Goal: Task Accomplishment & Management: Complete application form

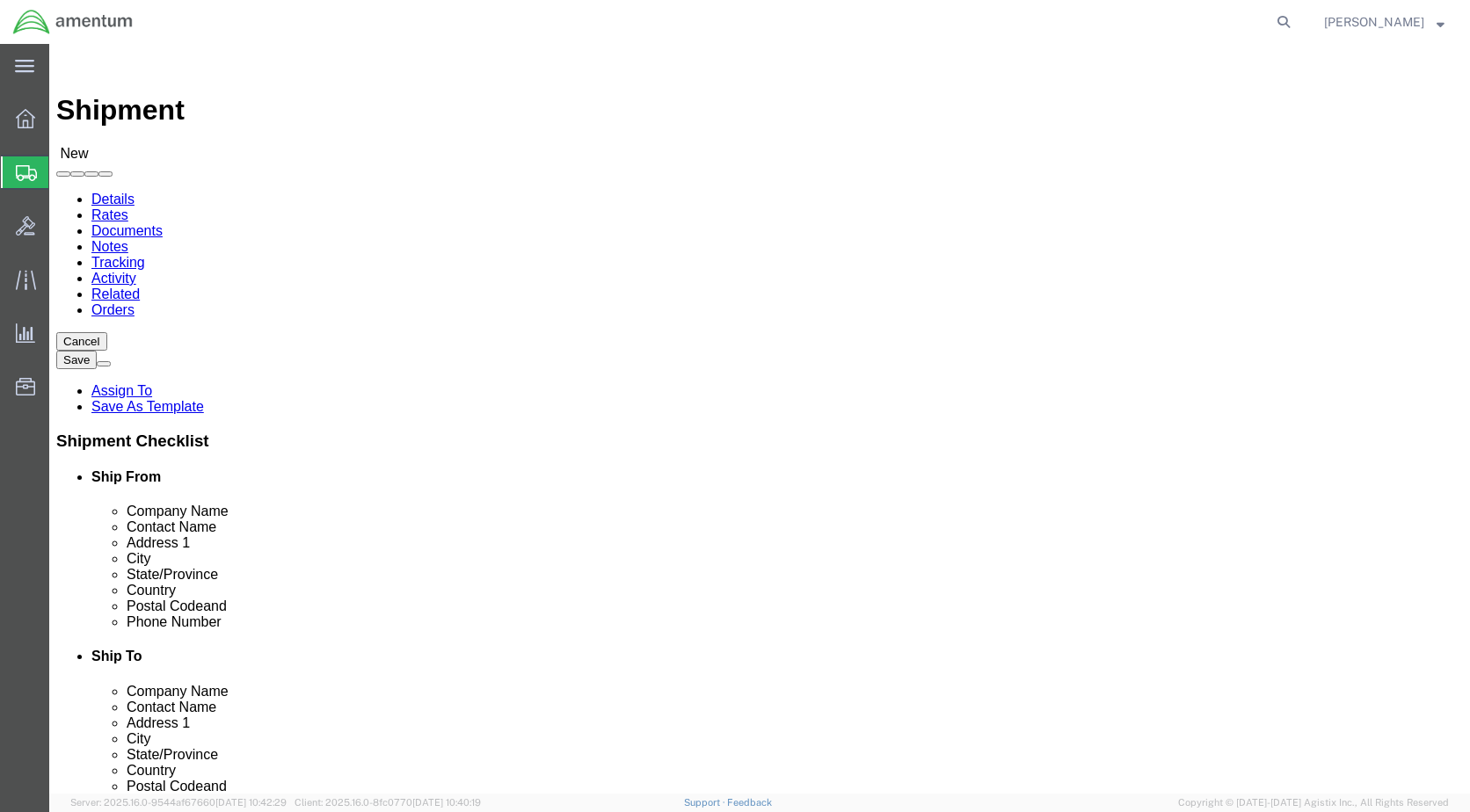
scroll to position [2899, 0]
select select "49918"
select select "WA"
select select "49914"
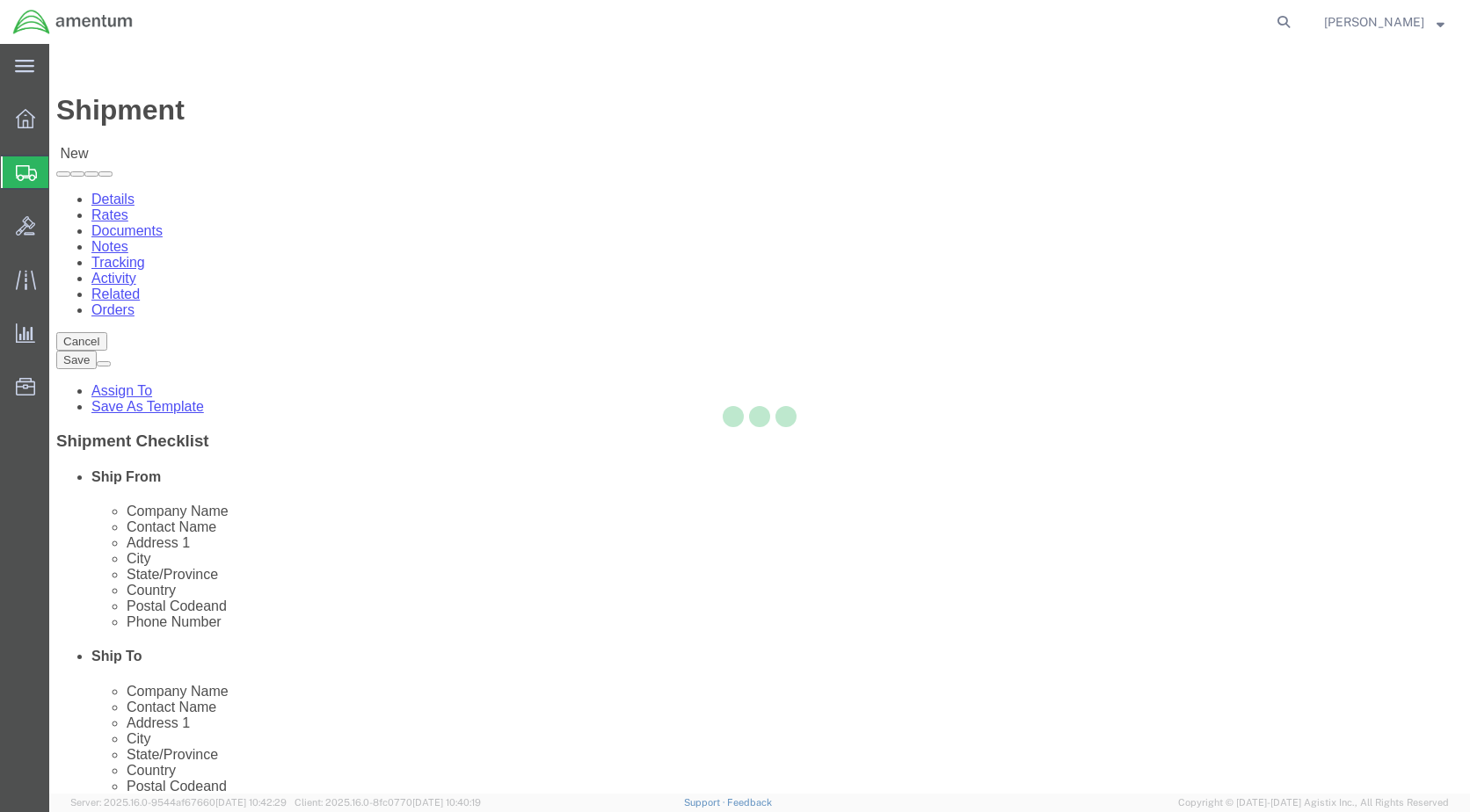
select select "[GEOGRAPHIC_DATA]"
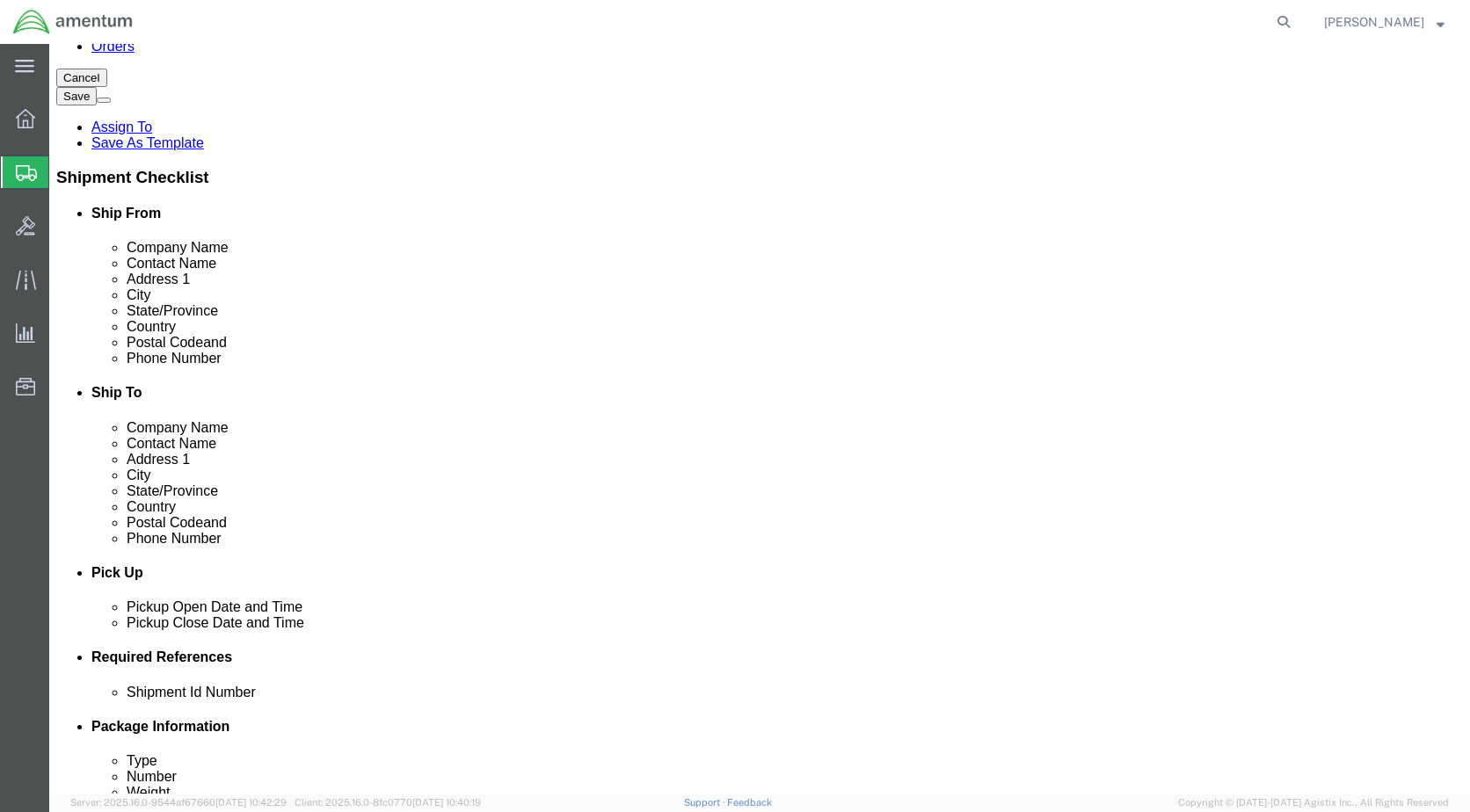
click div "[DATE] 11:00 AM"
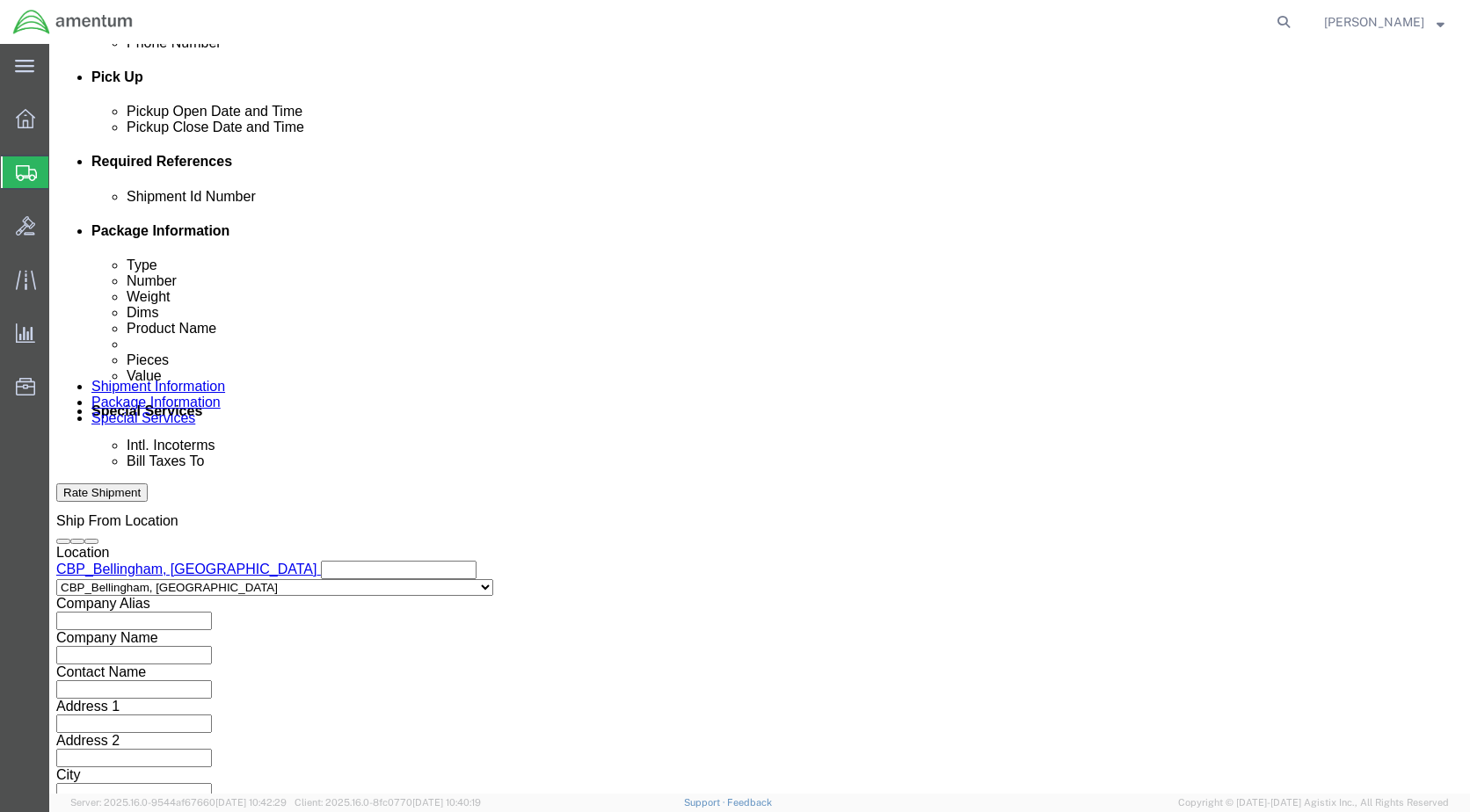
type input "3:00 PM"
click button "Apply"
click input "text"
type input "6118.03.03.2219.000.WBE.0000"
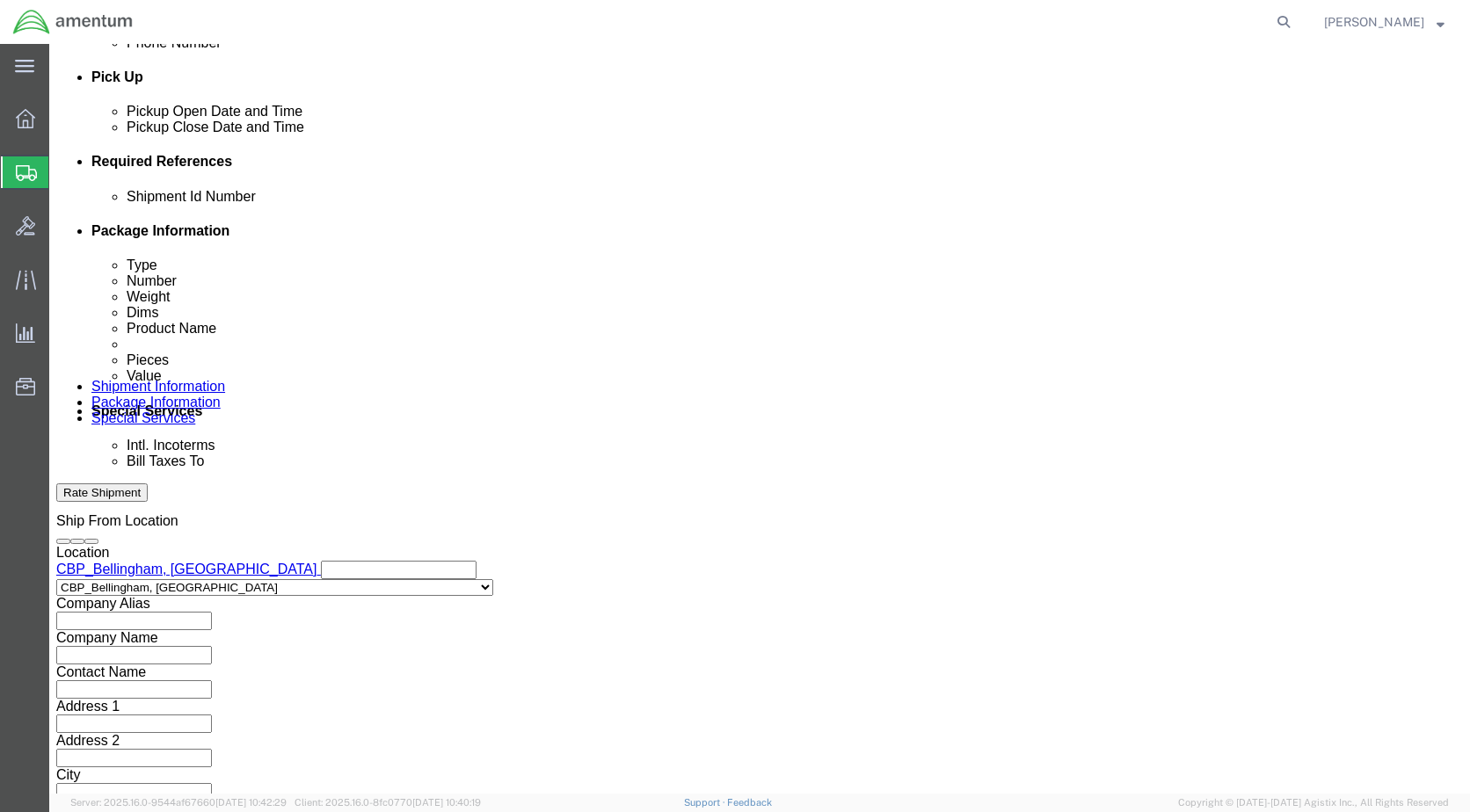
click button "Add reference"
click select "Select Account Type Activity ID Airline Appointment Number ASN Batch Request # …"
select select "DEPT"
click select "Select Account Type Activity ID Airline Appointment Number ASN Batch Request # …"
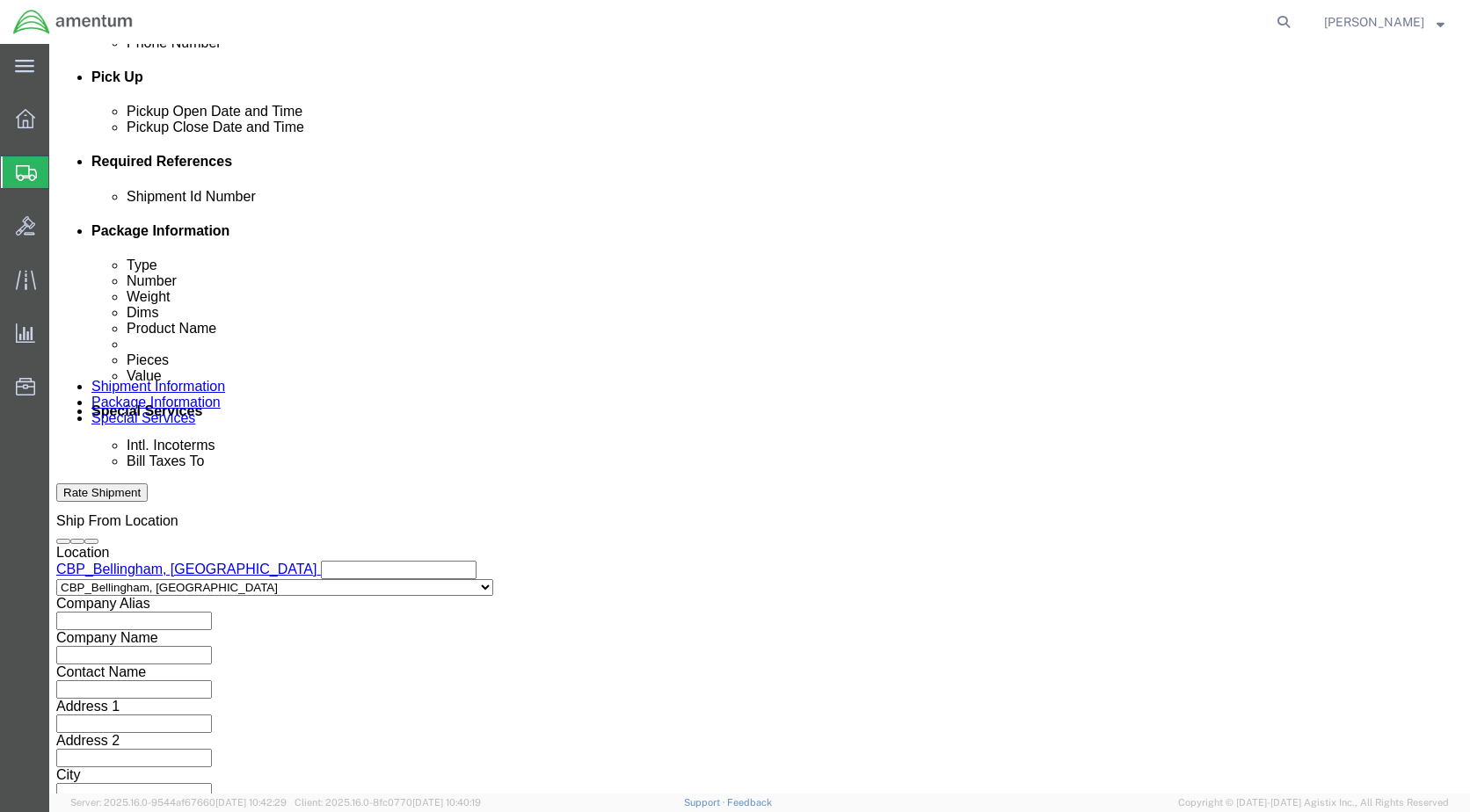
click div "Select Account Type Activity ID Airline Appointment Number ASN Batch Request # …"
click input "text"
type input "CBP"
click button "Add reference"
click select "Select Account Type Activity ID Airline Appointment Number ASN Batch Request # …"
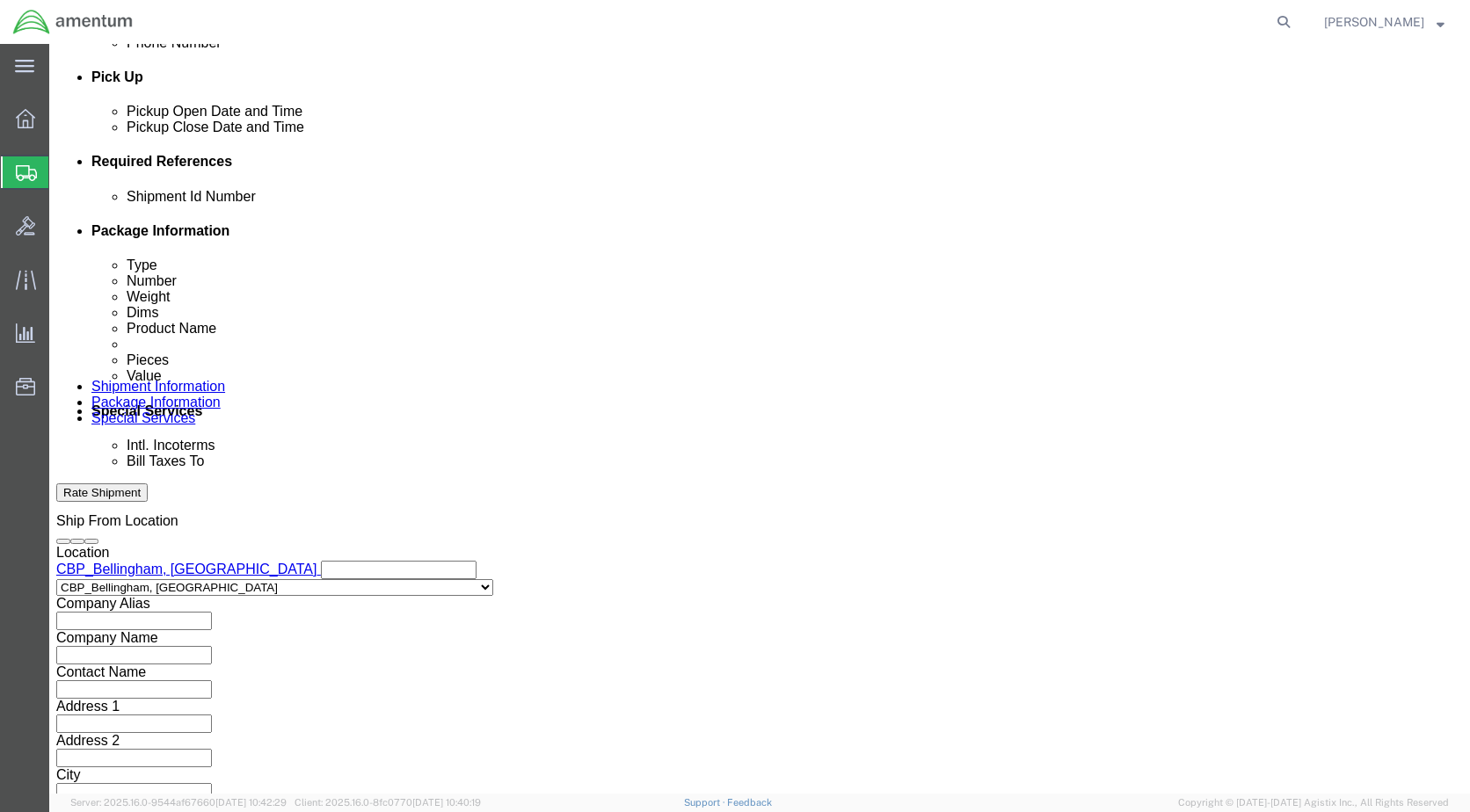
select select "CUSTREF"
click select "Select Account Type Activity ID Airline Appointment Number ASN Batch Request # …"
click input "text"
type input "323836"
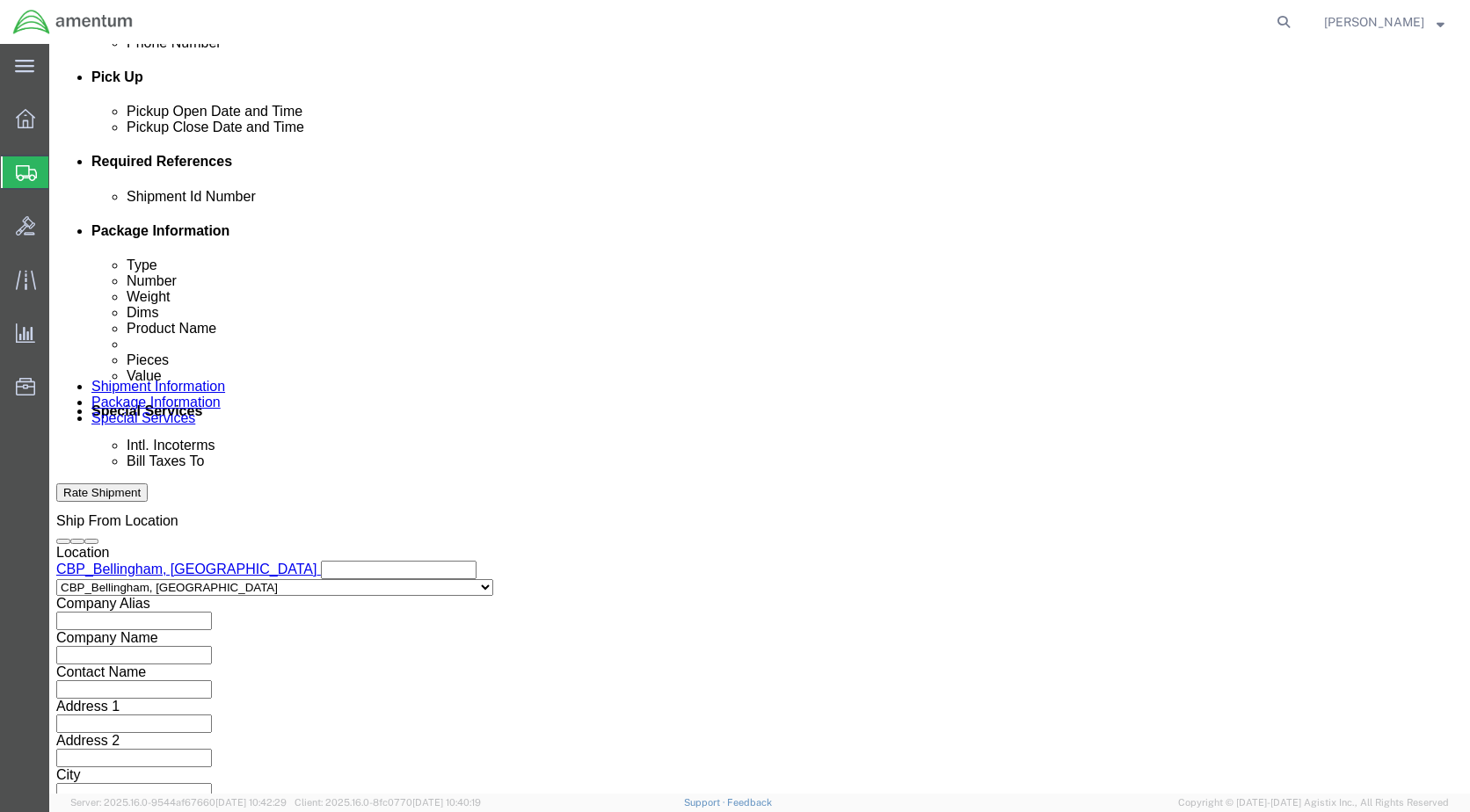
click button "Continue"
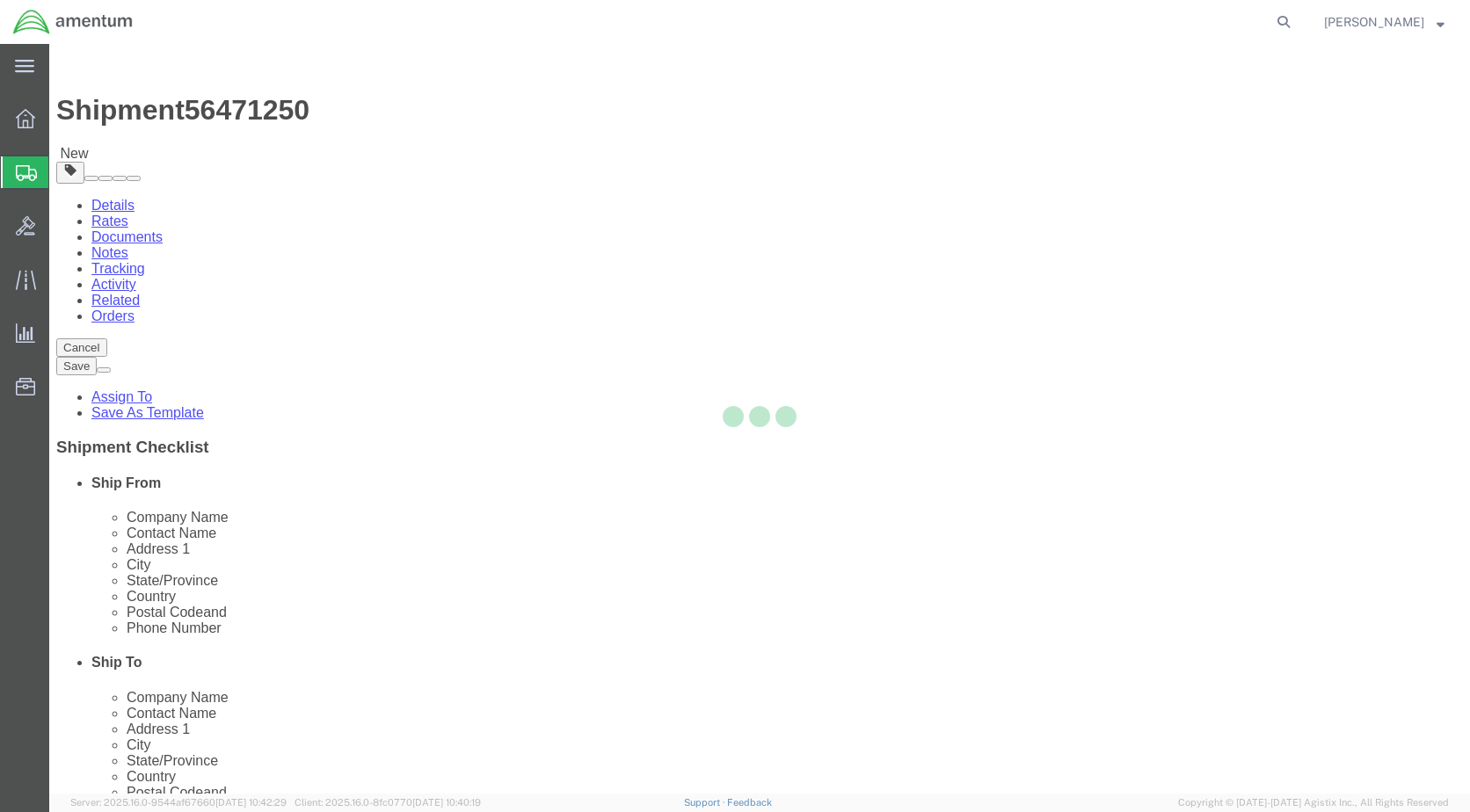
select select "CBOX"
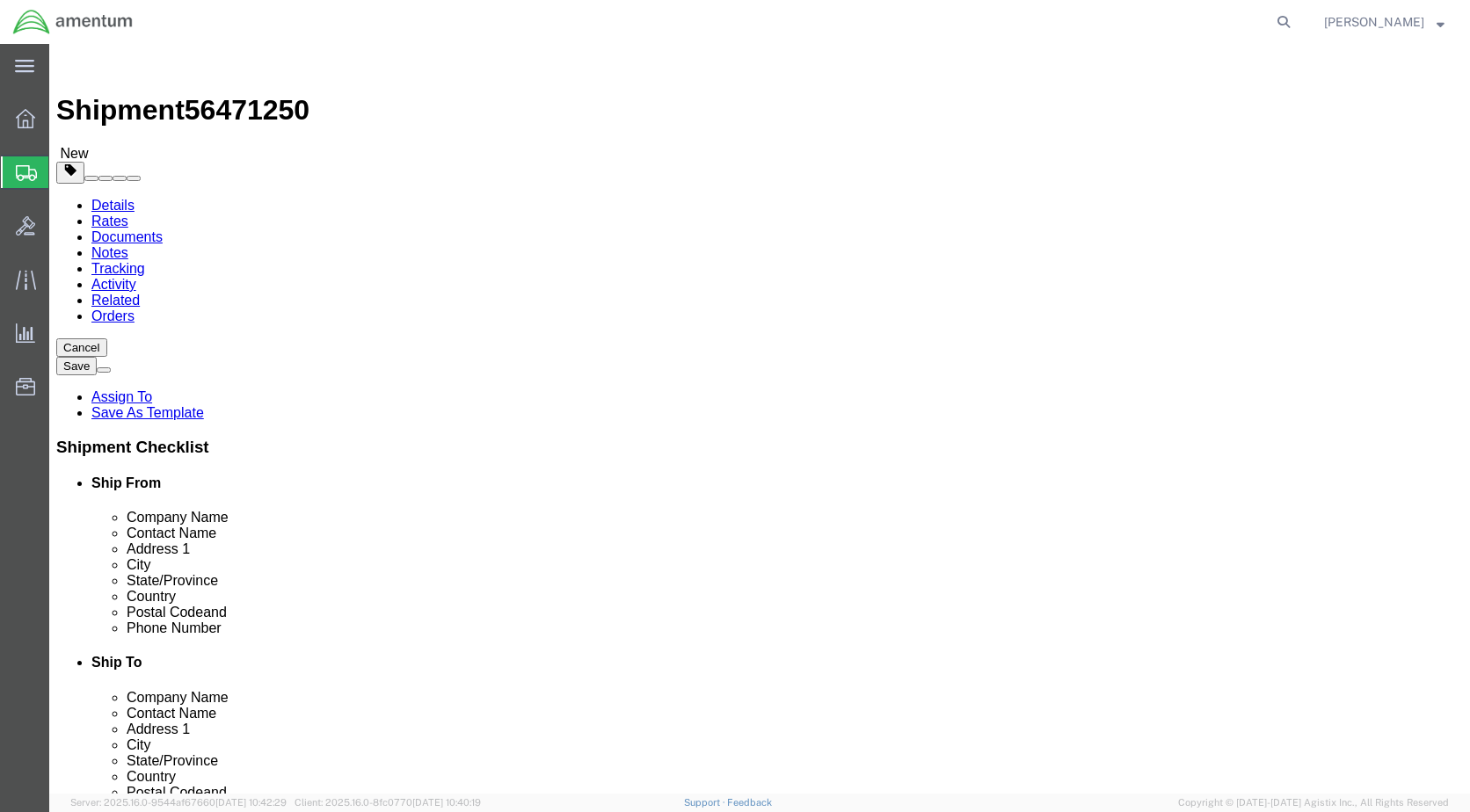
click input "text"
type input "10"
type input "5"
type input "4.00"
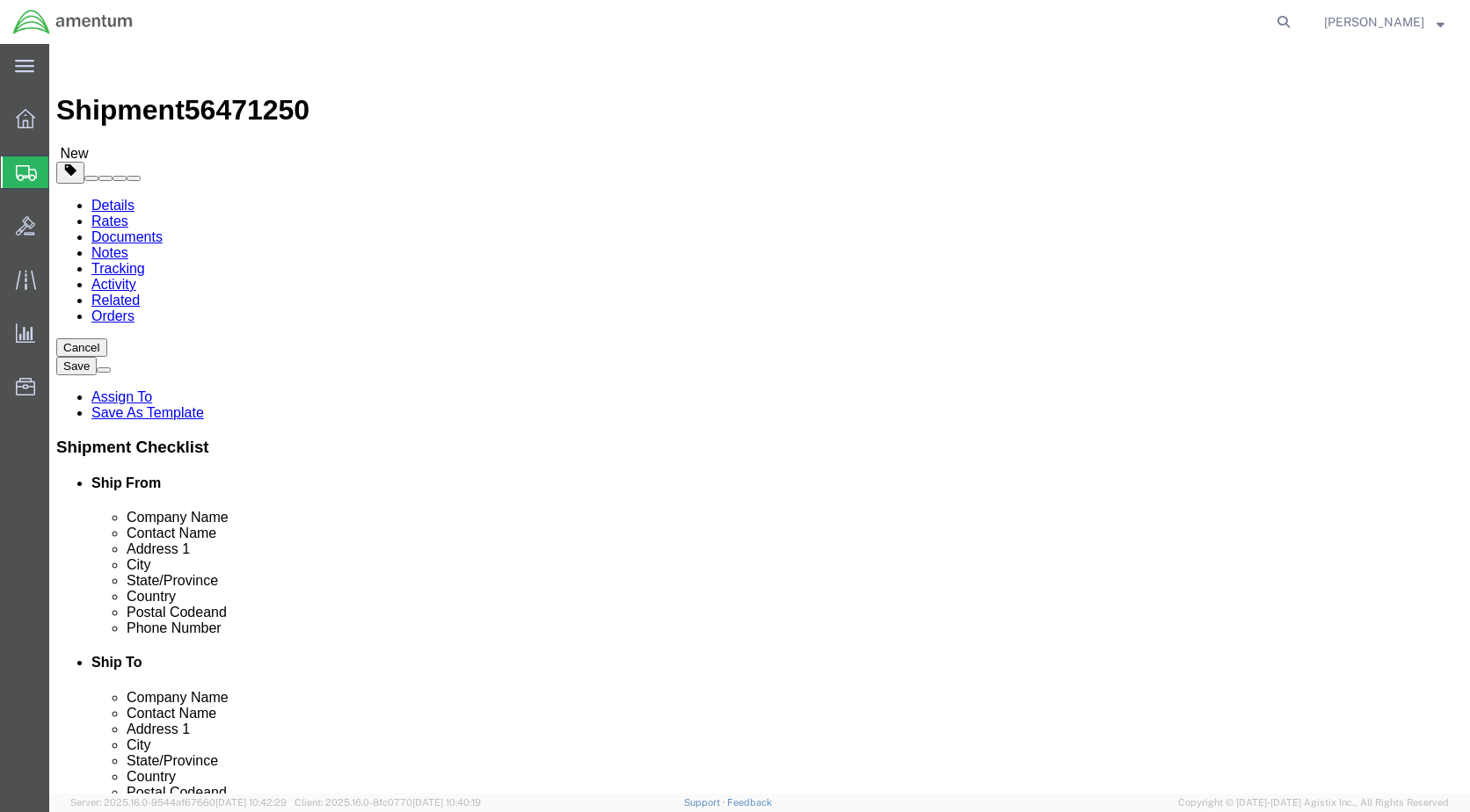
click link "Add Content"
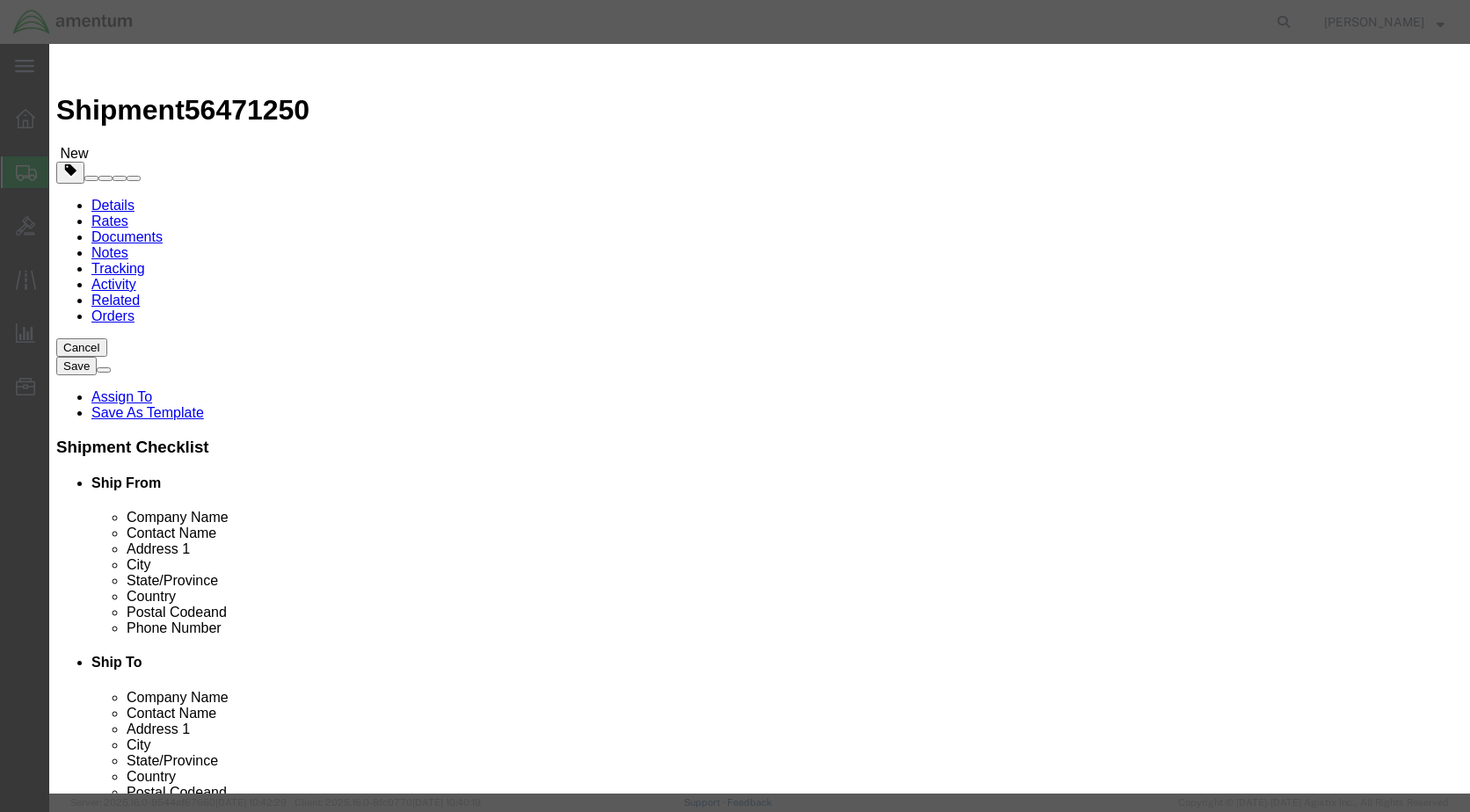
paste input "WSA NEEDING NRFI FAK'S"
type input "WSA NEEDING NRFI FAK'S"
type input "1"
type input "500.00"
click button "Save & Close"
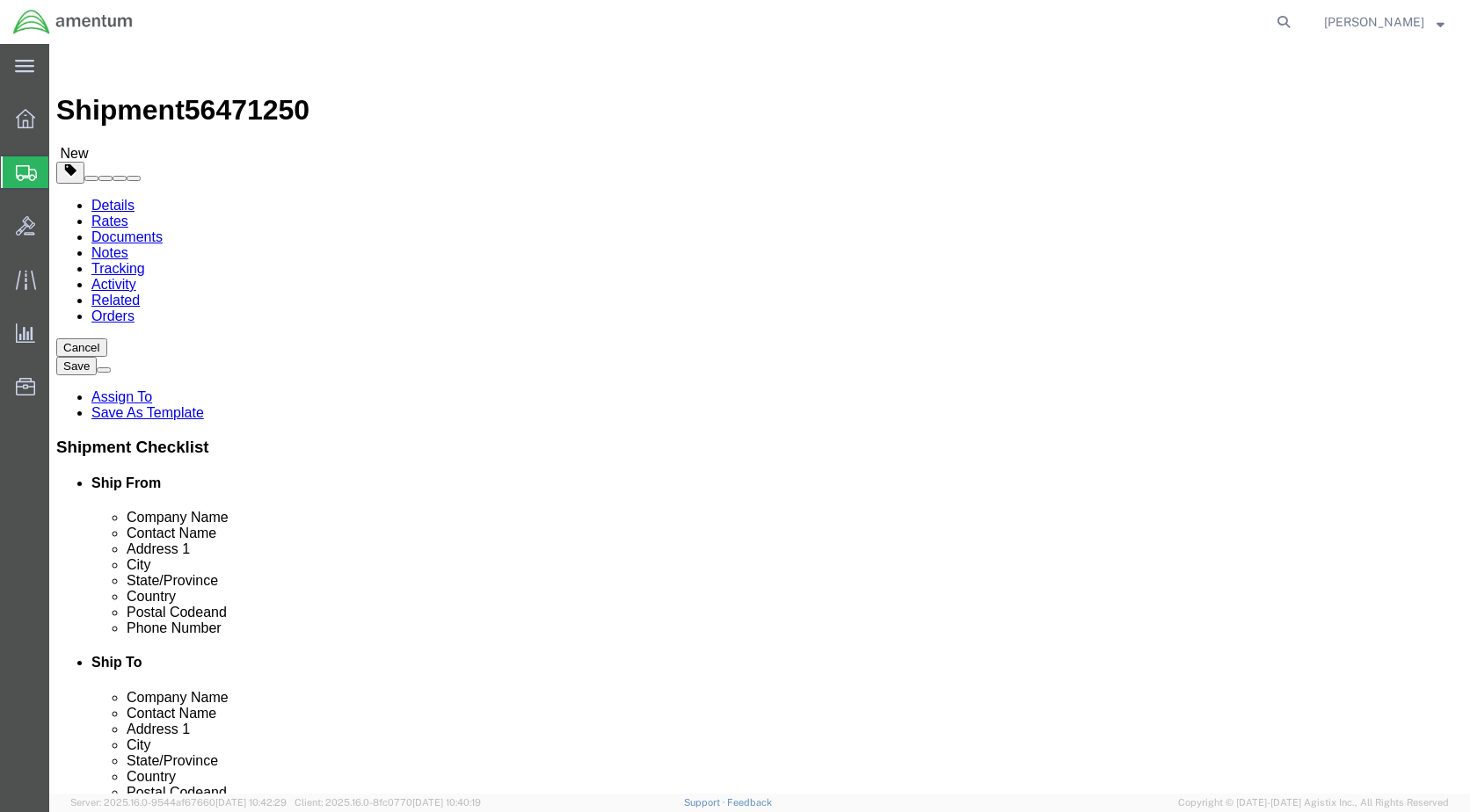
click button "Rate Shipment"
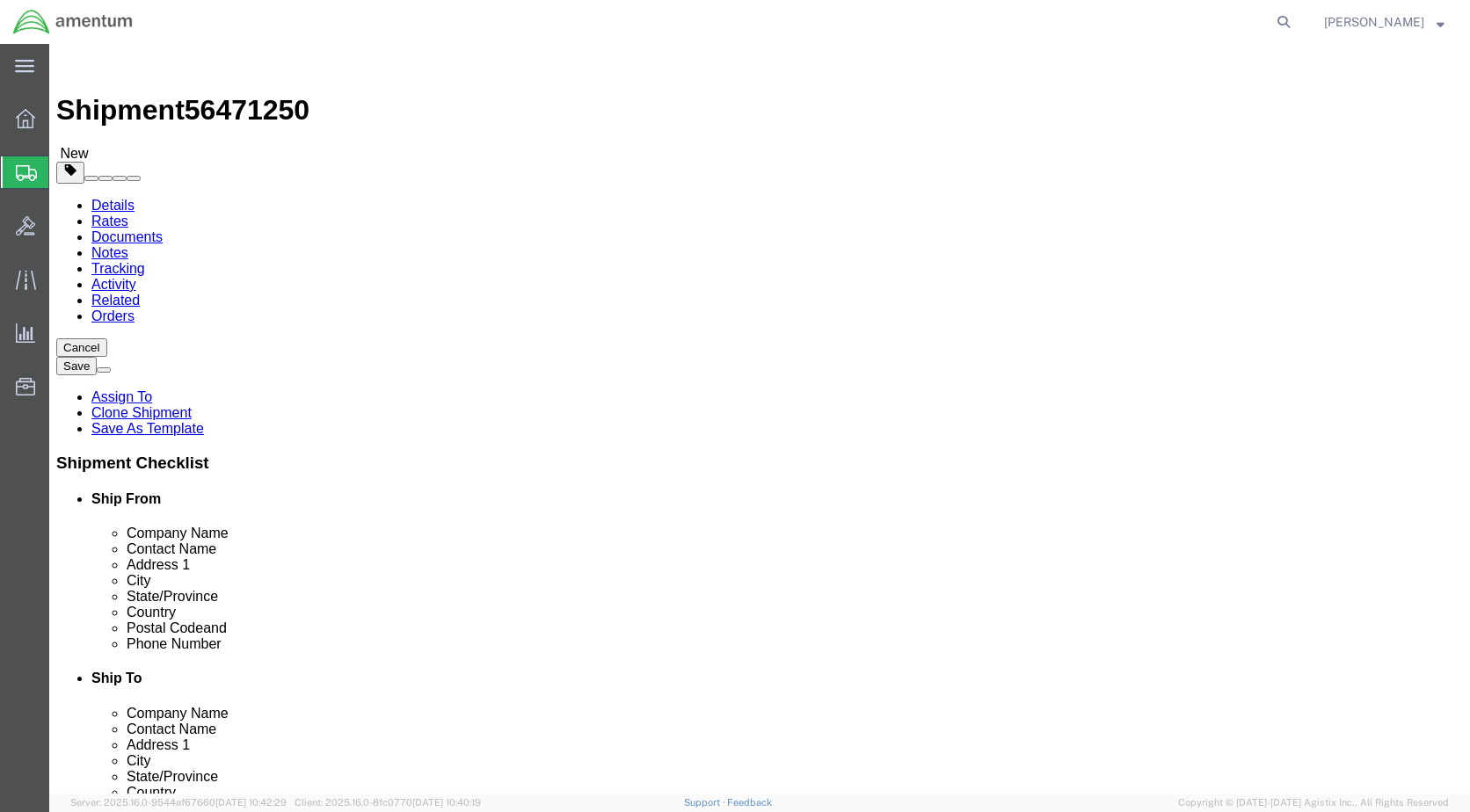
click at [118, 197] on link "Details" at bounding box center [113, 205] width 43 height 15
click at [106, 197] on link "Details" at bounding box center [113, 205] width 43 height 15
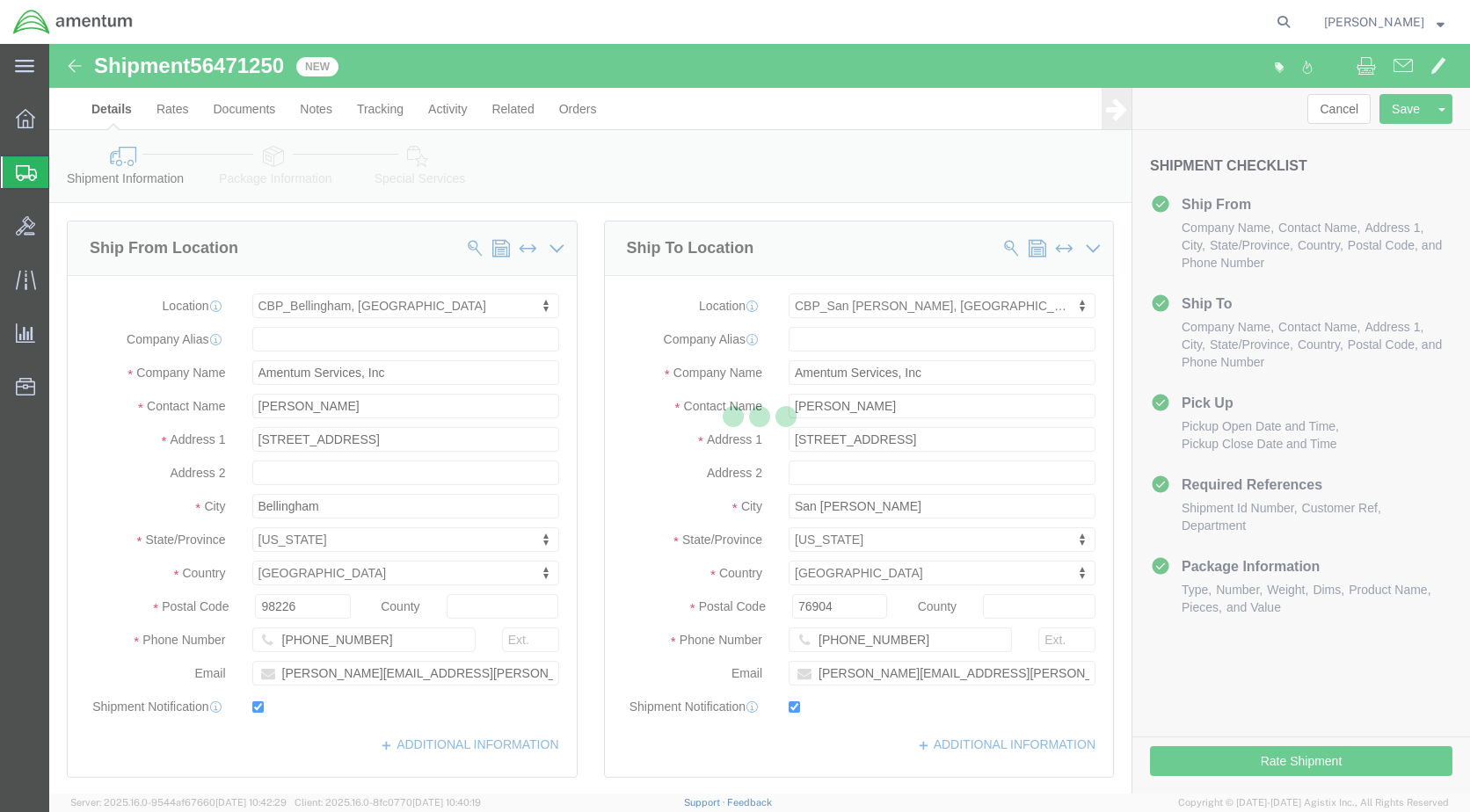
select select "49918"
select select "49914"
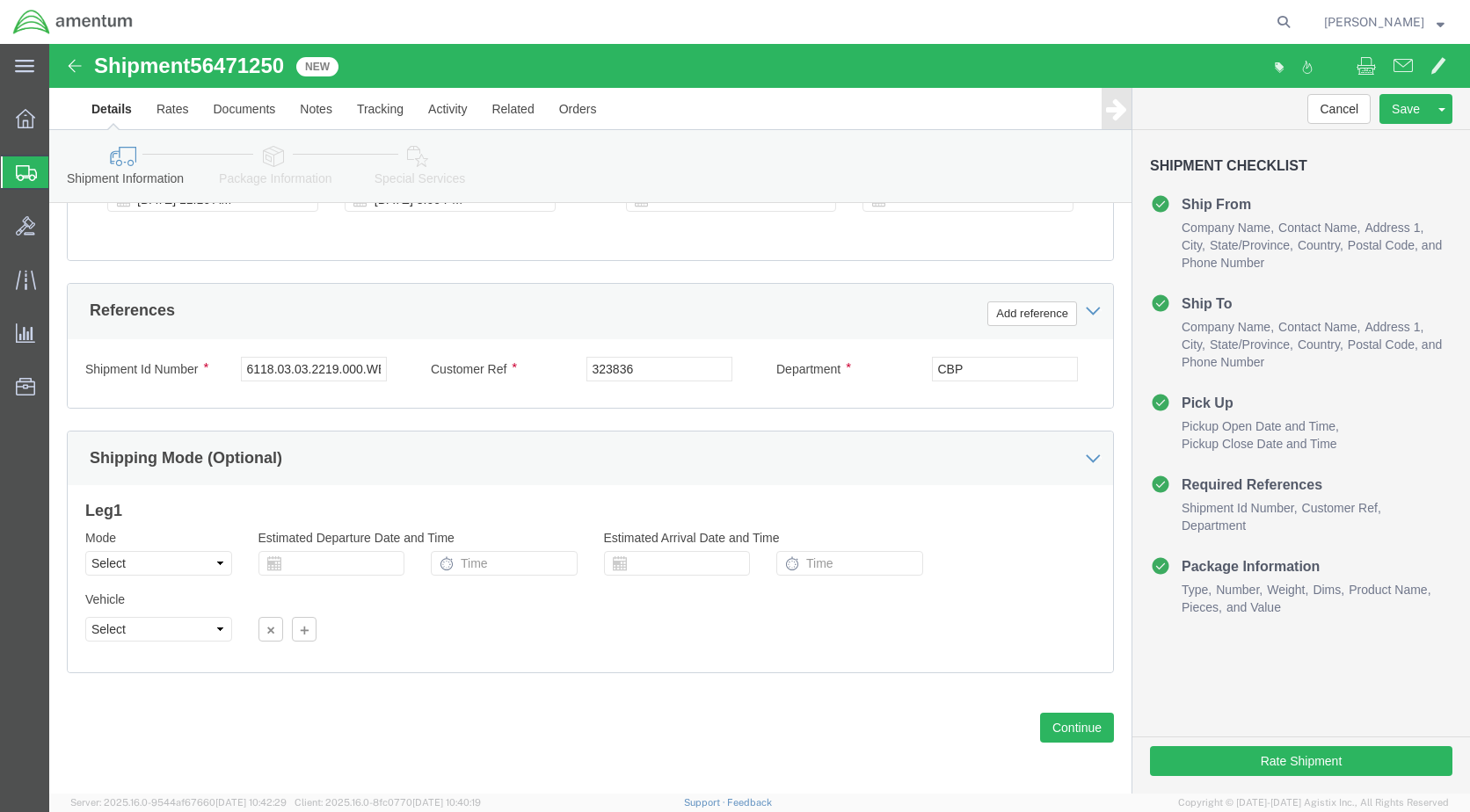
scroll to position [759, 0]
click button "Continue"
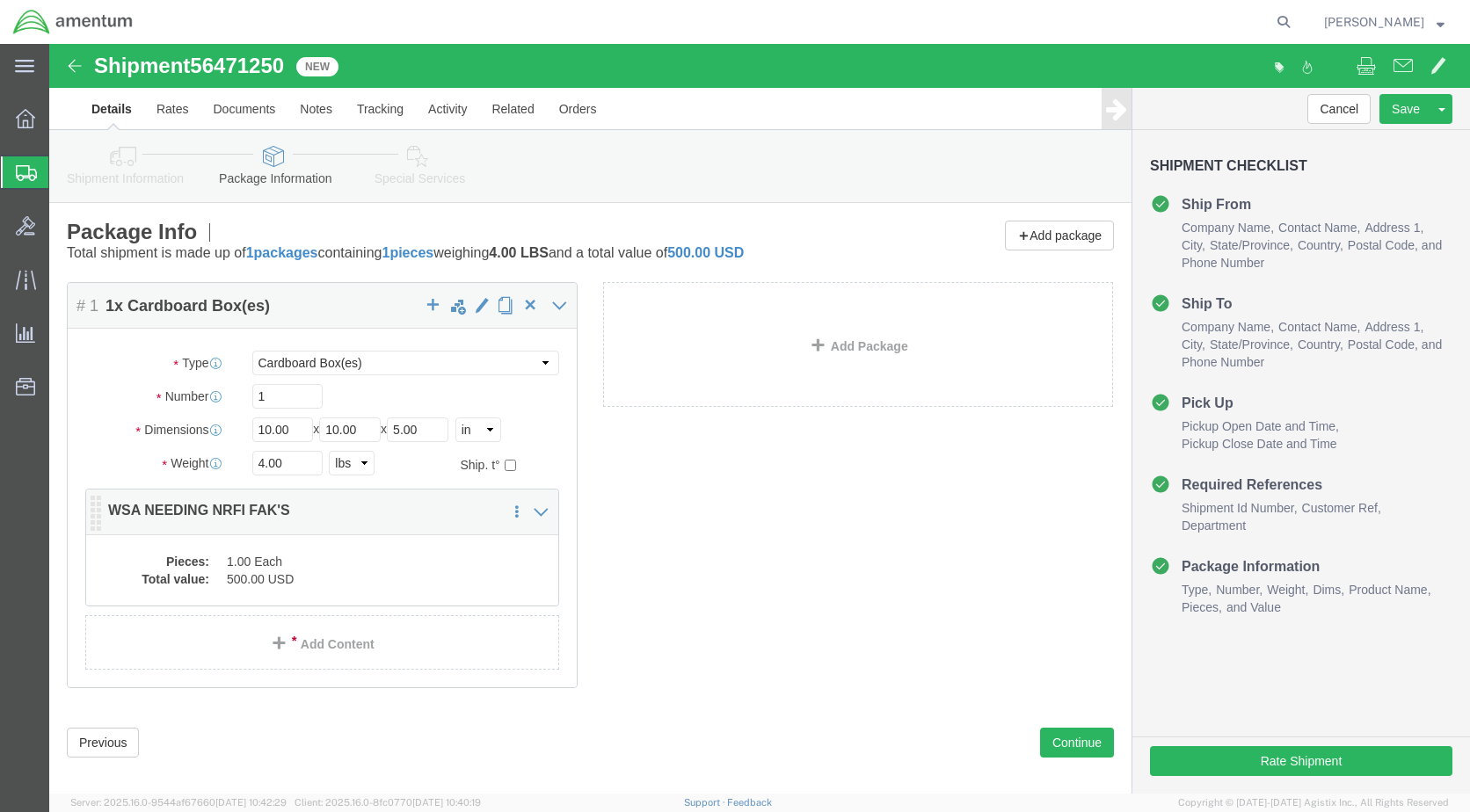
click dd "1.00 Each"
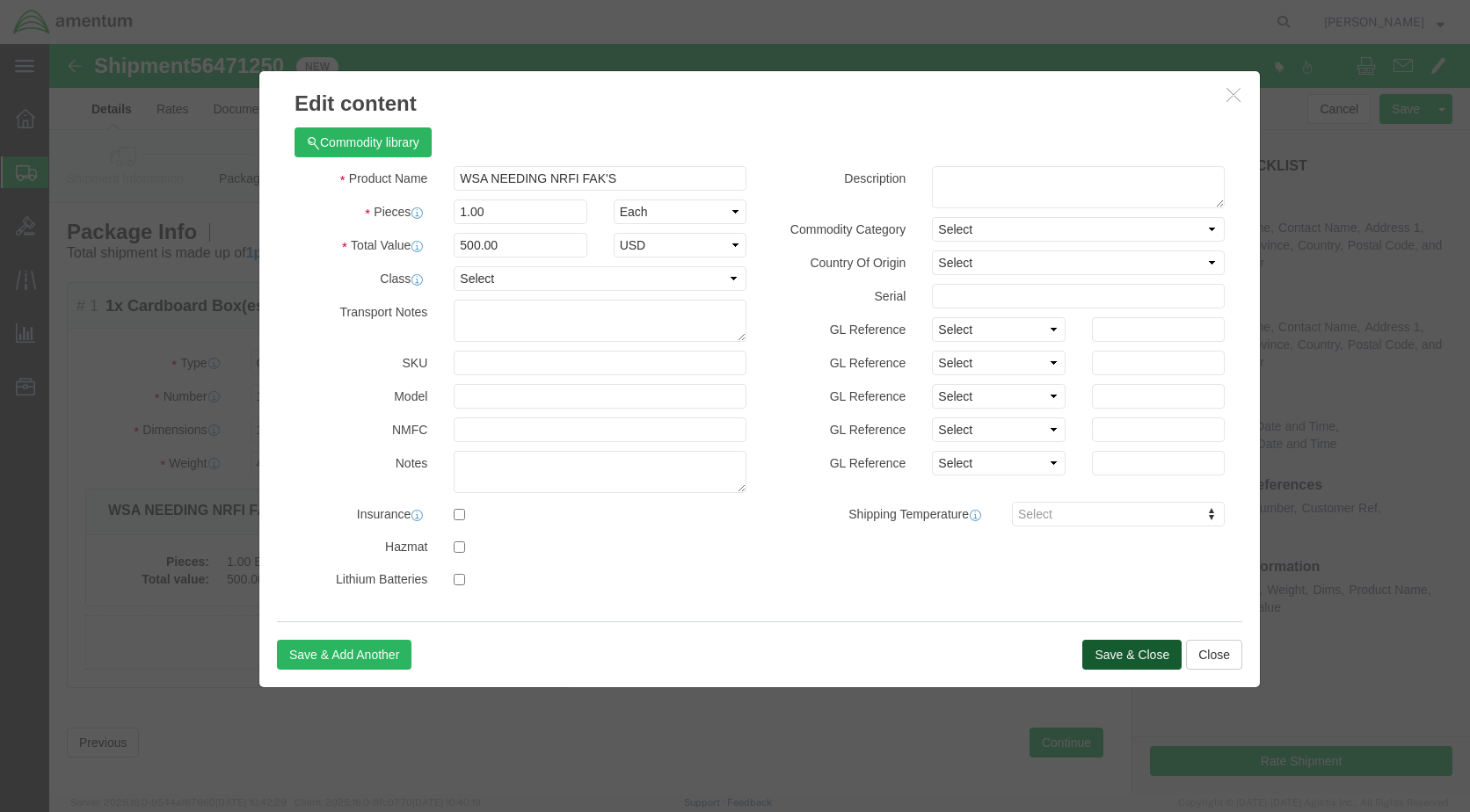
click button "Save & Close"
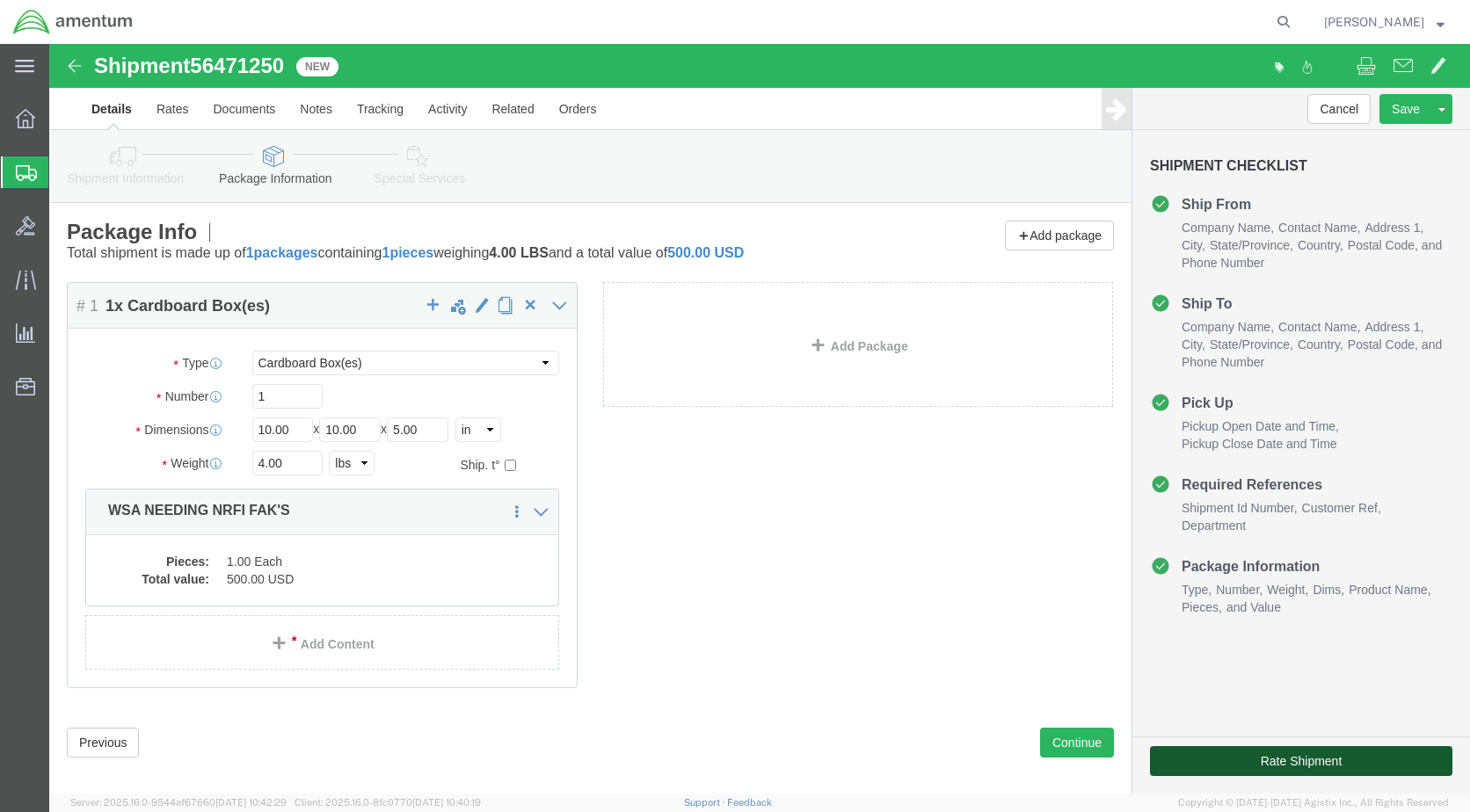
click button "Rate Shipment"
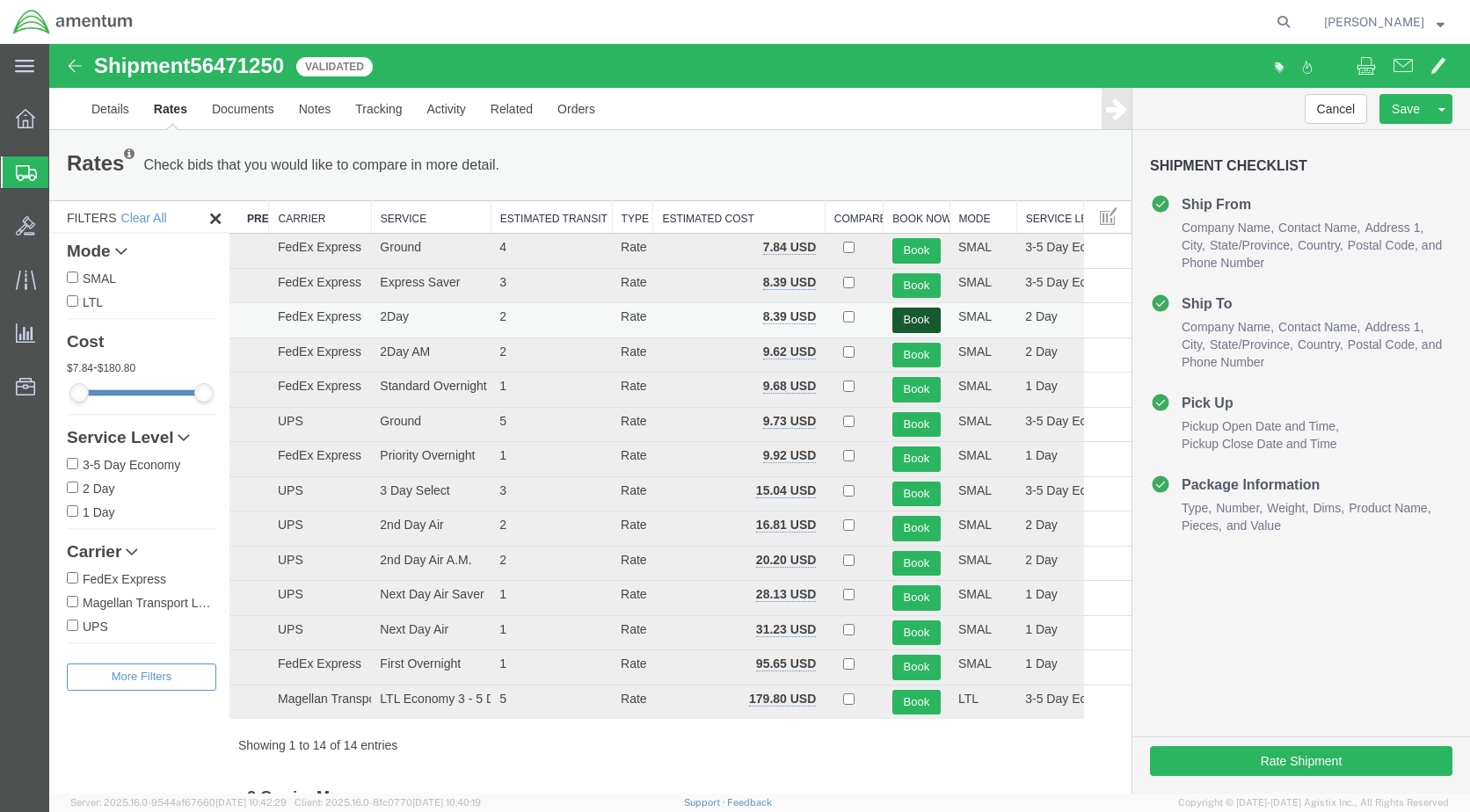
click at [900, 317] on button "Book" at bounding box center [916, 320] width 48 height 25
click at [901, 319] on button "Book" at bounding box center [916, 320] width 48 height 25
click at [910, 317] on button "Book" at bounding box center [916, 320] width 48 height 25
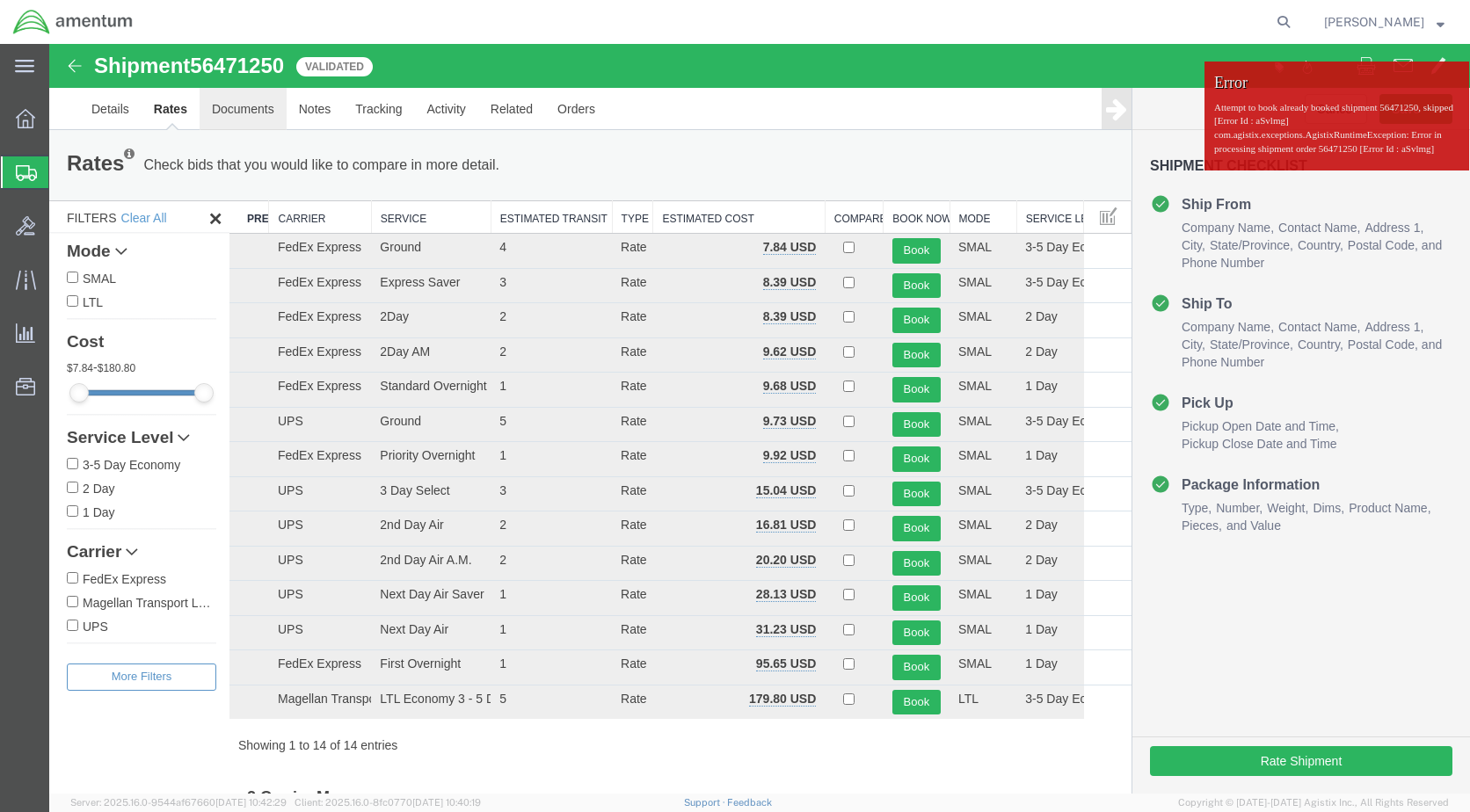
click at [235, 107] on link "Documents" at bounding box center [243, 109] width 87 height 42
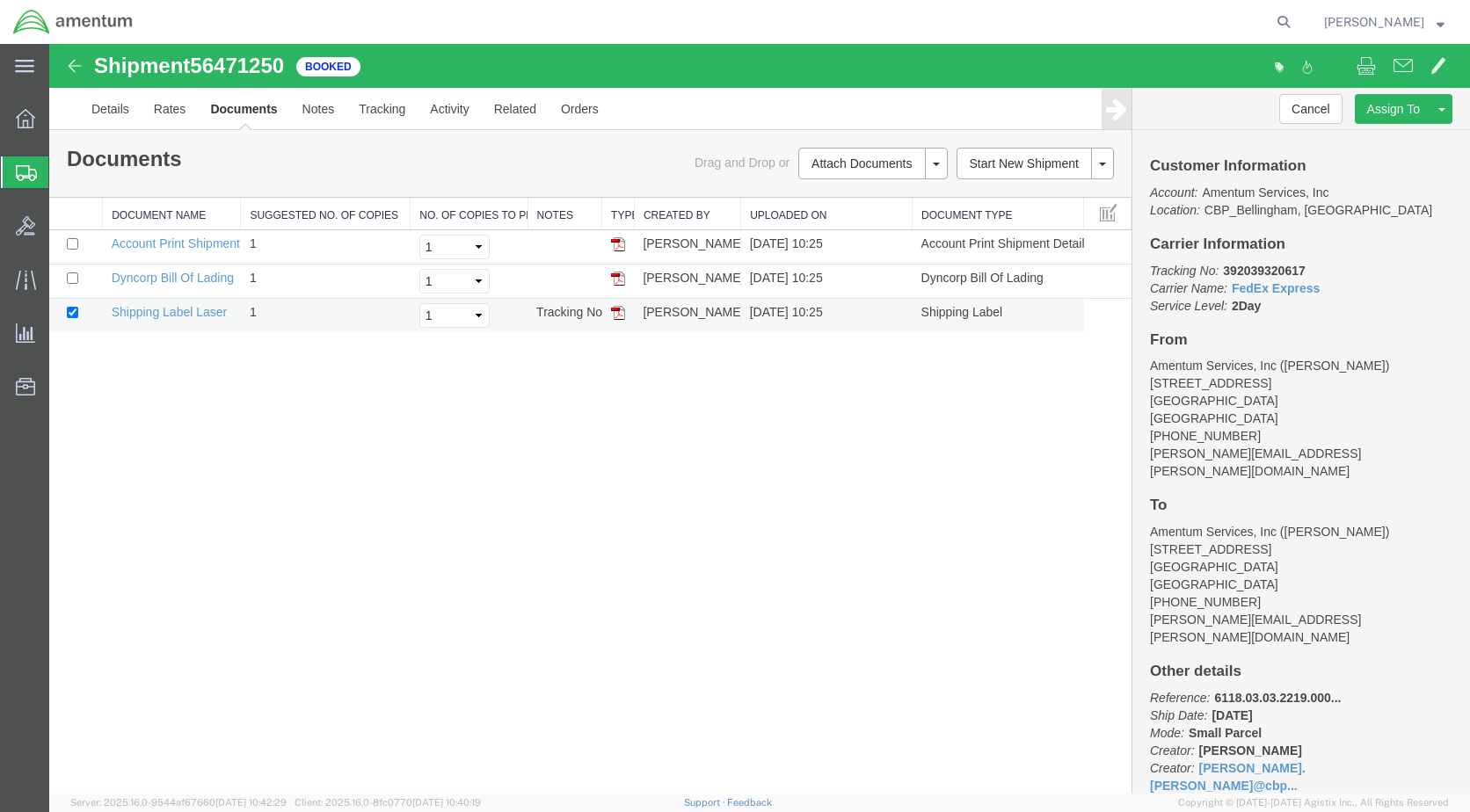
click at [624, 312] on img at bounding box center [618, 313] width 14 height 14
